Goal: Information Seeking & Learning: Learn about a topic

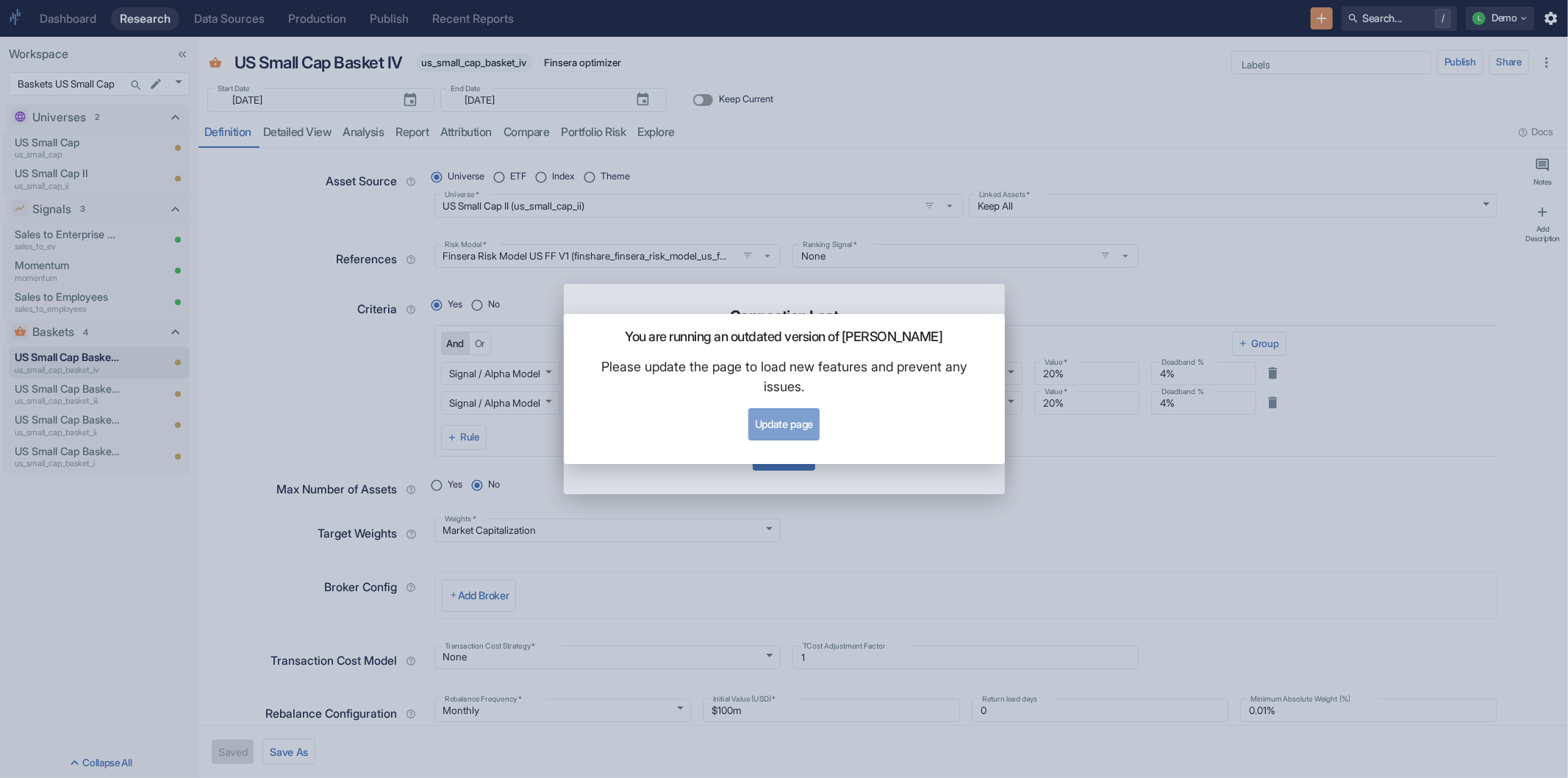
click at [803, 421] on button "Update page" at bounding box center [784, 425] width 71 height 33
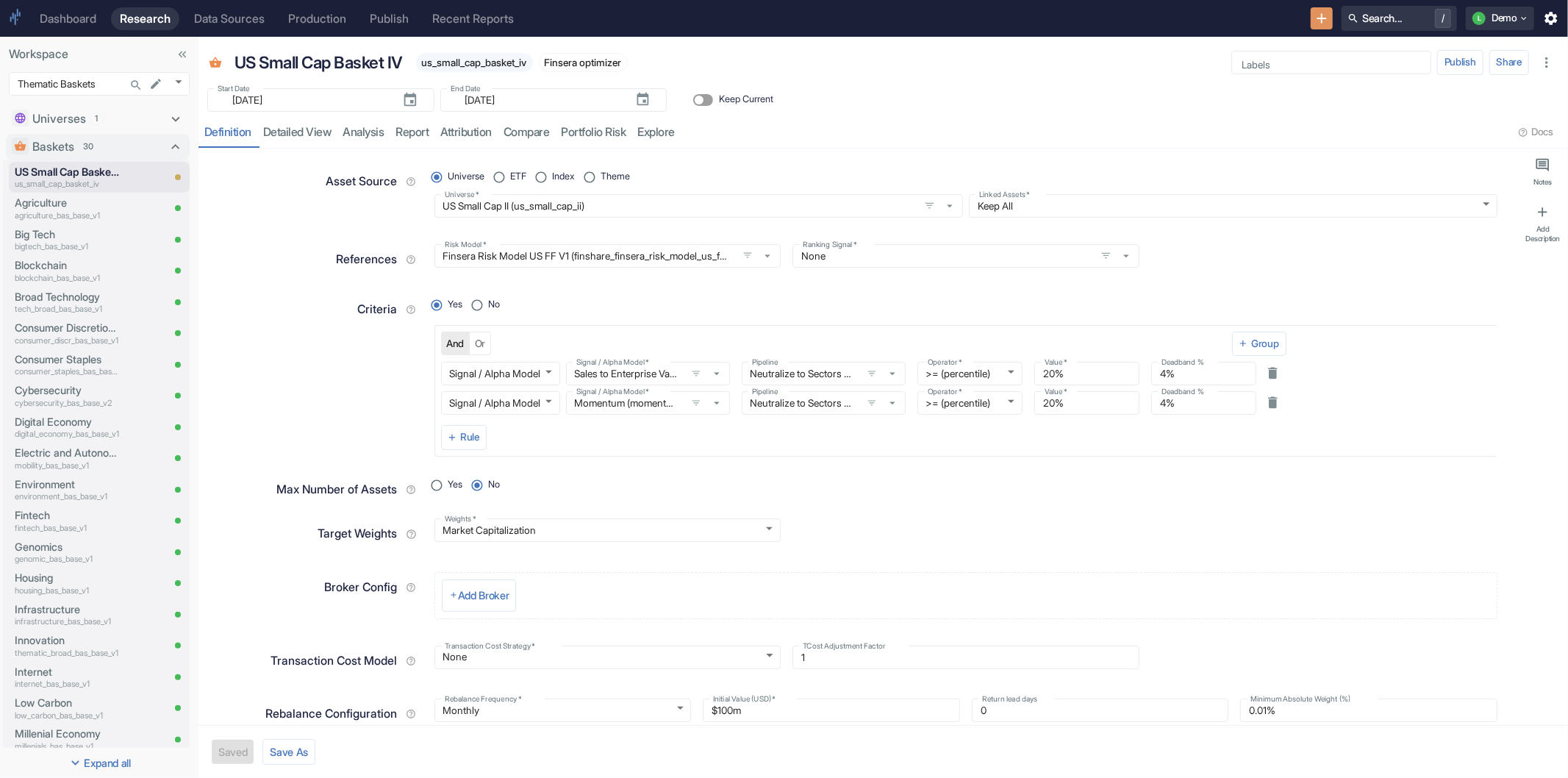
click at [236, 273] on div "References" at bounding box center [315, 257] width 215 height 40
type textarea "x"
click at [996, 101] on div "Start Date ​ [DATE] Start Date End Date ​ [DATE] End Date Keep Current" at bounding box center [883, 96] width 1369 height 33
click at [1003, 96] on div "Start Date ​ [DATE] Start Date End Date ​ [DATE] End Date Keep Current" at bounding box center [883, 96] width 1369 height 33
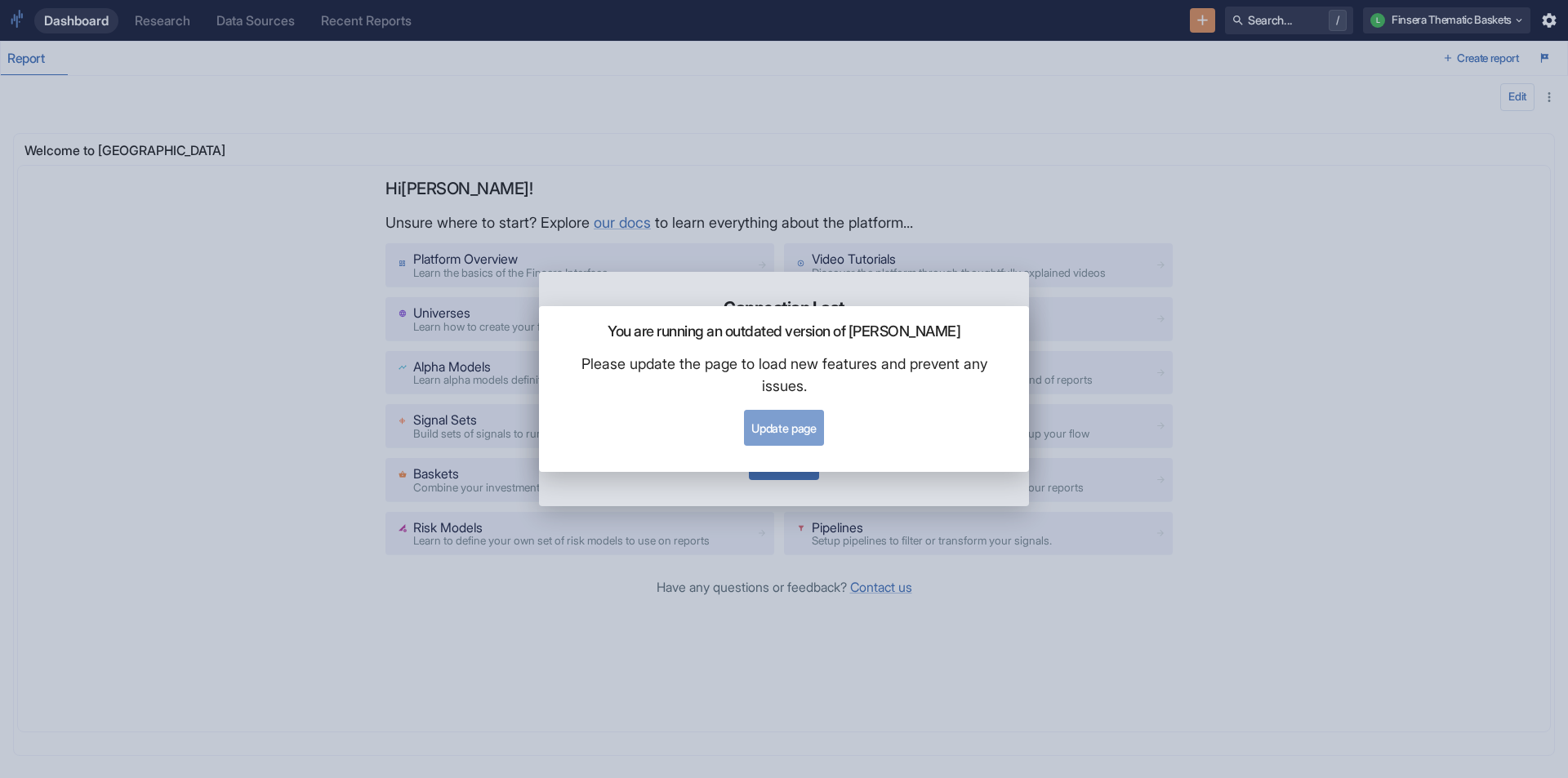
click at [795, 424] on button "Update page" at bounding box center [784, 429] width 79 height 36
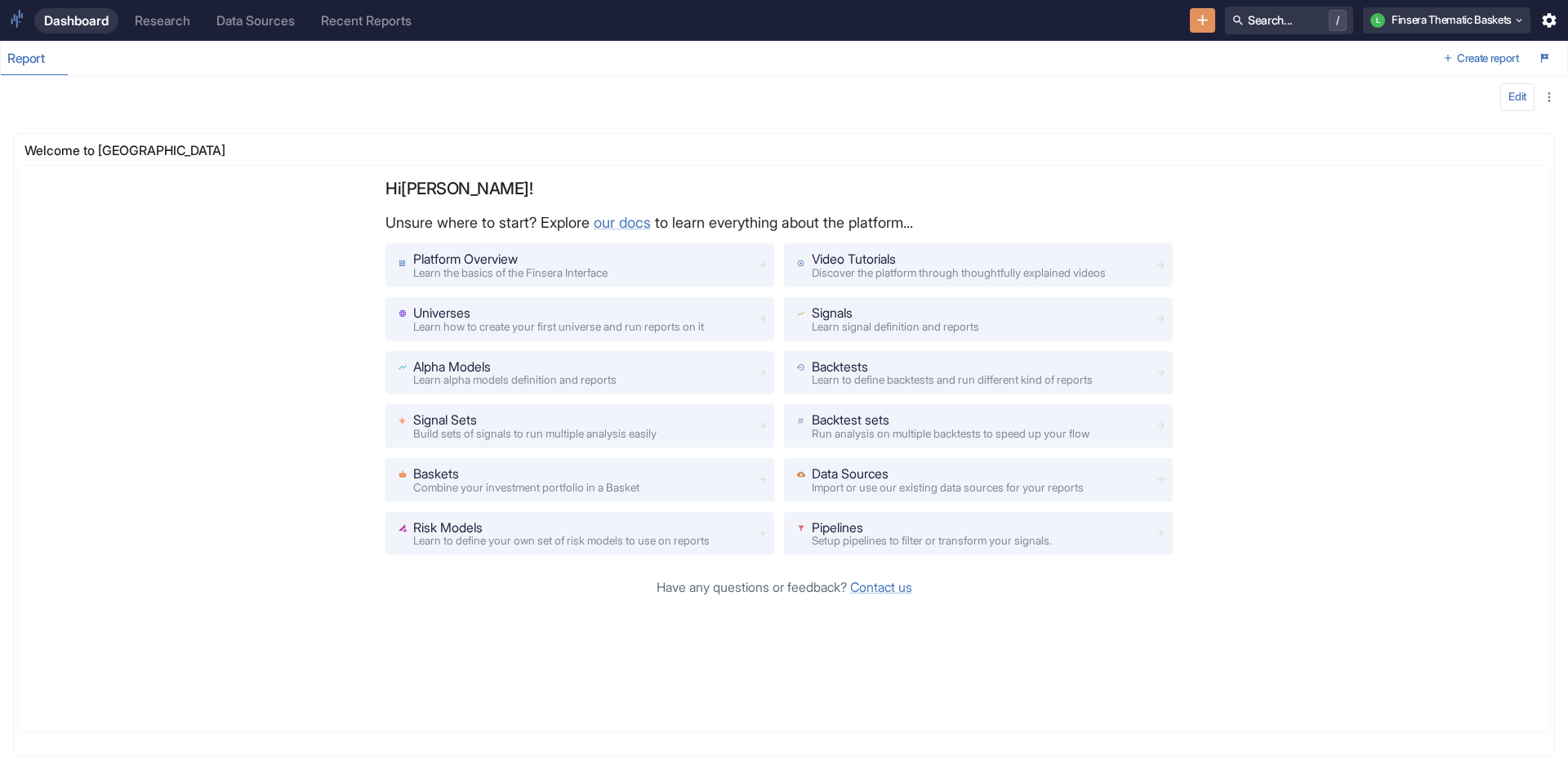
click at [171, 16] on div "Research" at bounding box center [163, 21] width 55 height 15
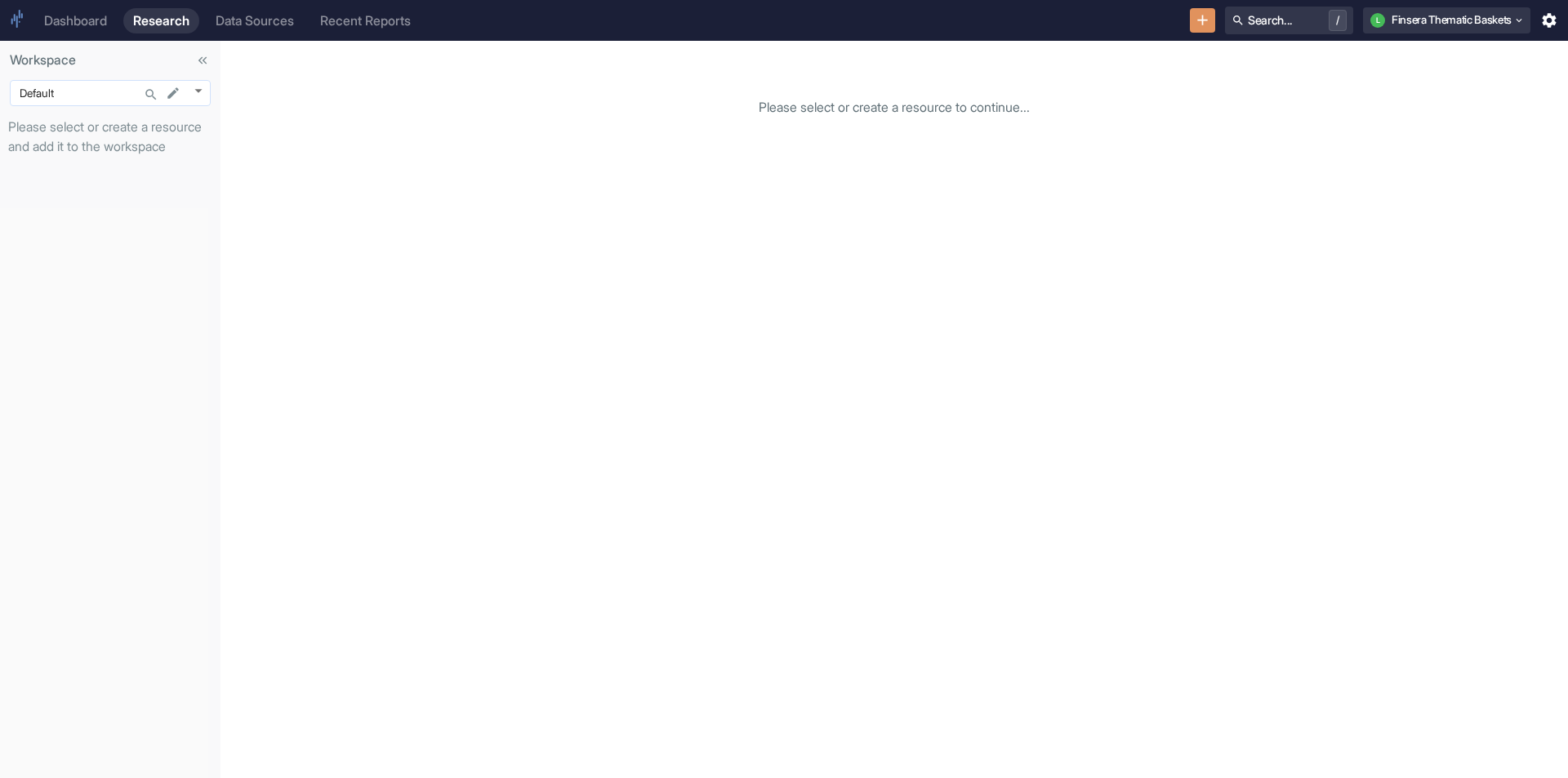
click at [199, 95] on body "Dashboard Research Data Sources Recent Reports Search... / L Finsera Thematic B…" at bounding box center [784, 389] width 1568 height 778
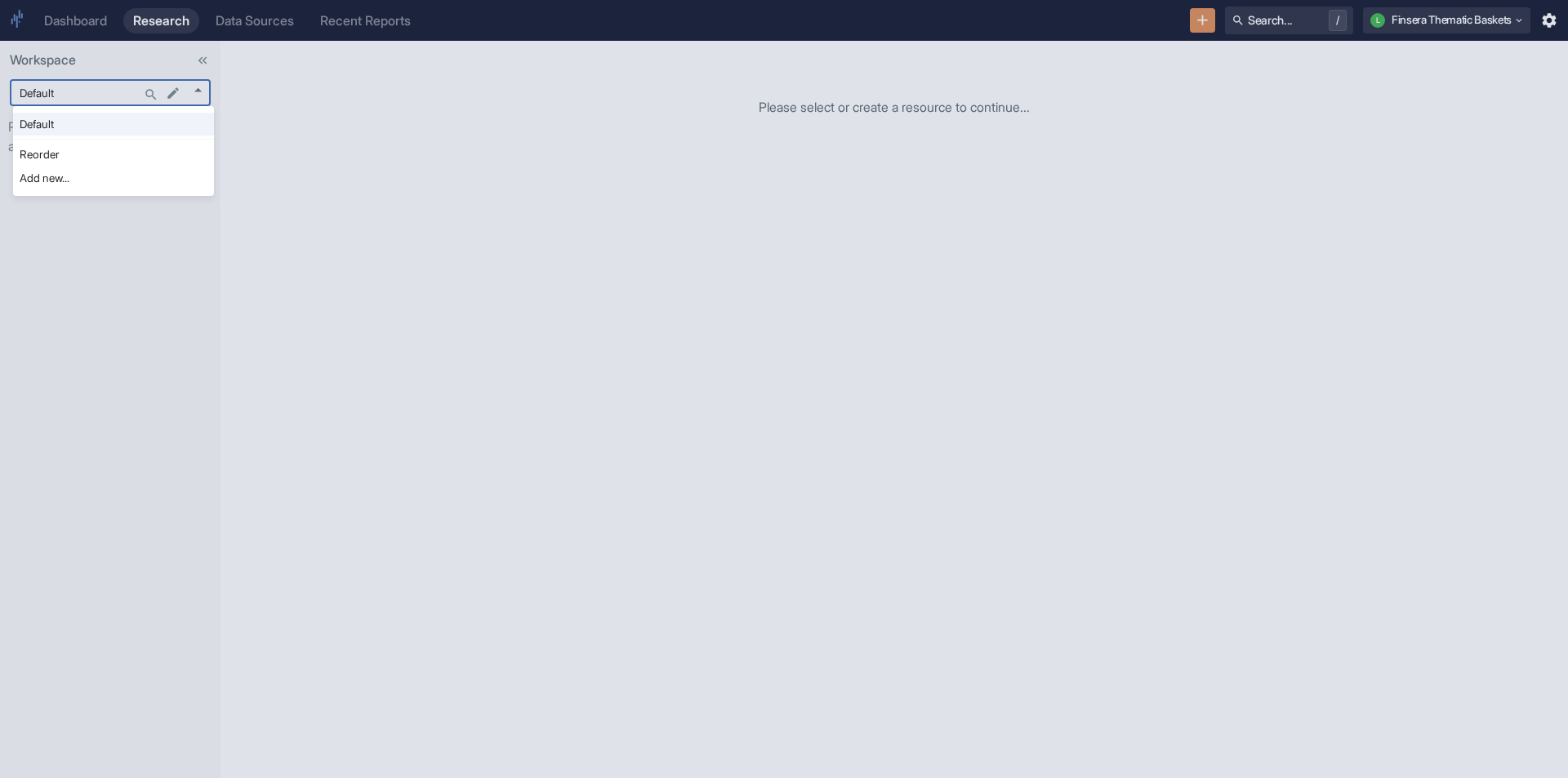
click at [298, 204] on div at bounding box center [784, 389] width 1568 height 778
